Goal: Find specific page/section: Find specific page/section

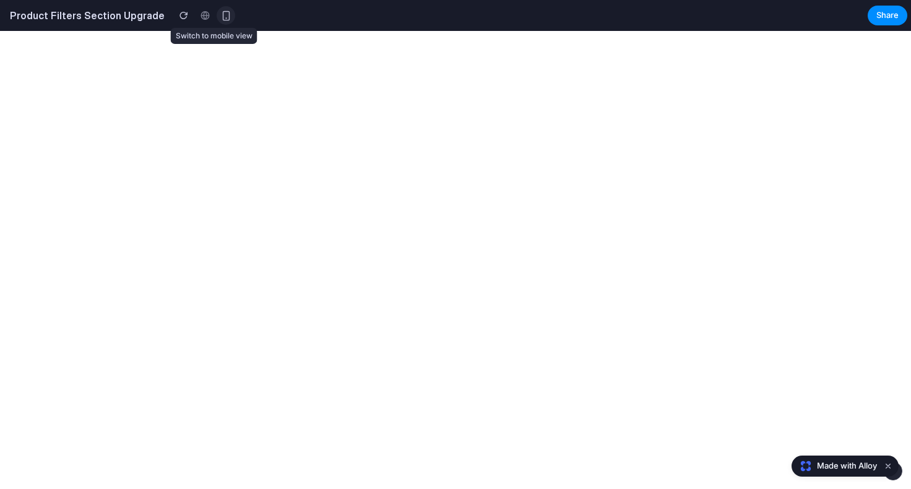
click at [217, 22] on button "button" at bounding box center [226, 15] width 19 height 19
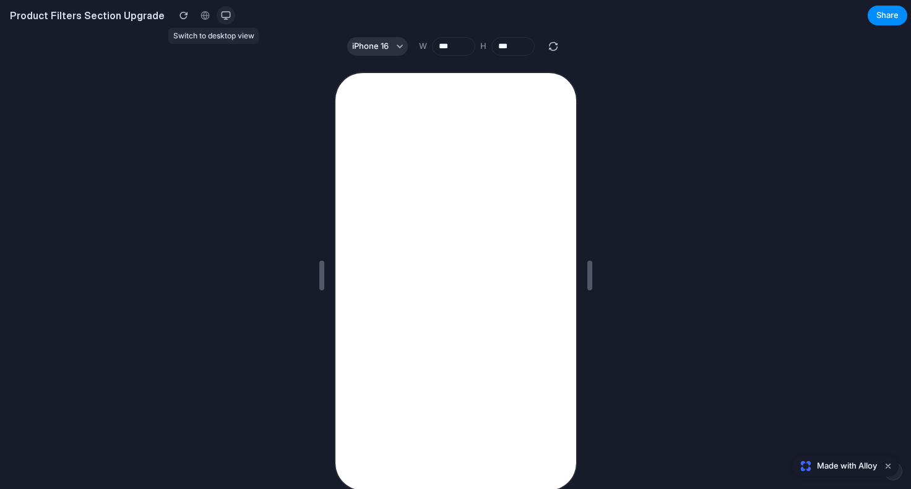
click at [217, 22] on button "button" at bounding box center [226, 15] width 19 height 19
